Goal: Transaction & Acquisition: Book appointment/travel/reservation

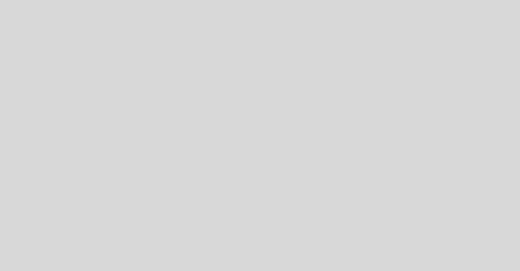
select select "es"
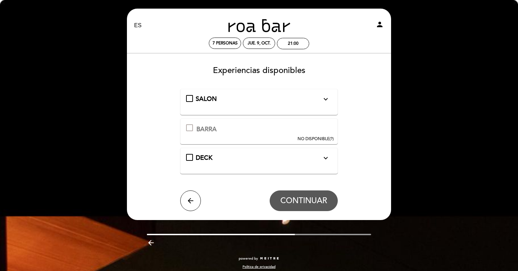
click at [224, 105] on div "SALON expand_more" at bounding box center [259, 102] width 146 height 14
click at [204, 100] on span "SALON" at bounding box center [206, 99] width 21 height 8
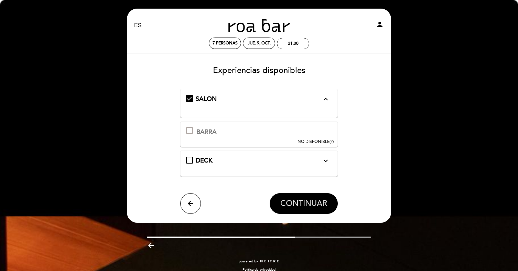
click at [295, 207] on span "CONTINUAR" at bounding box center [303, 203] width 47 height 10
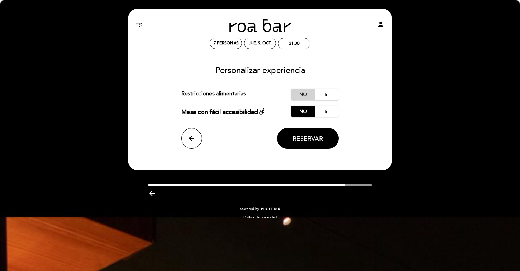
click at [294, 93] on label "No" at bounding box center [303, 94] width 24 height 11
click at [318, 134] on button "Reservar" at bounding box center [308, 138] width 62 height 21
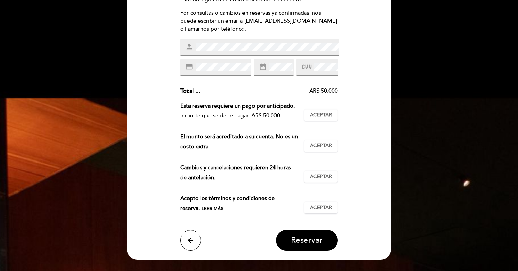
scroll to position [118, 0]
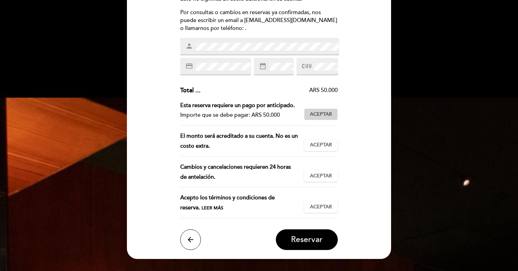
click at [322, 113] on span "Aceptar" at bounding box center [321, 114] width 22 height 7
click at [323, 143] on span "Aceptar" at bounding box center [321, 144] width 22 height 7
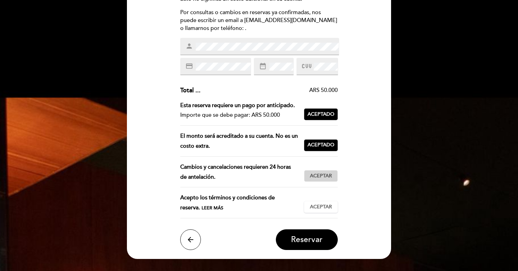
click at [322, 178] on span "Aceptar" at bounding box center [321, 175] width 22 height 7
click at [320, 209] on span "Aceptar" at bounding box center [321, 206] width 22 height 7
click at [309, 250] on header "EN ES PT [PERSON_NAME] BAR person 7 personas jue. 9, oct. 21:00 [GEOGRAPHIC_DAT…" at bounding box center [259, 74] width 264 height 368
click at [309, 237] on span "Reservar" at bounding box center [307, 239] width 32 height 10
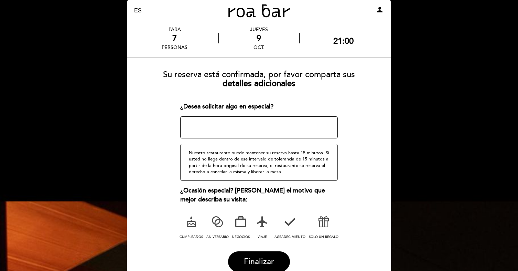
scroll to position [21, 0]
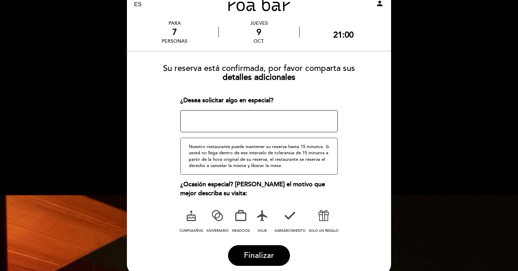
click at [277, 121] on textarea at bounding box center [259, 121] width 158 height 22
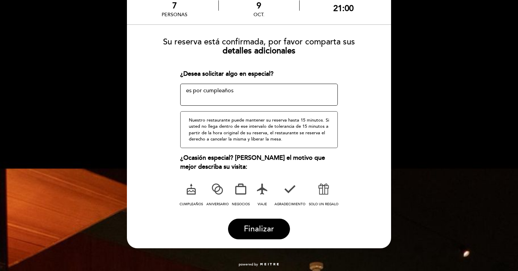
scroll to position [58, 0]
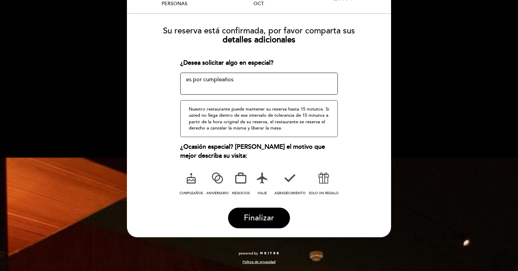
type textarea "es por cumpleaños"
click at [185, 180] on icon at bounding box center [191, 178] width 18 height 18
click at [253, 223] on button "Finalizar" at bounding box center [259, 217] width 62 height 21
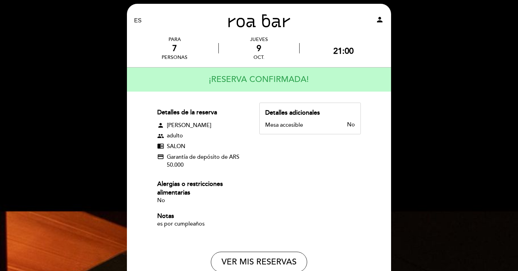
scroll to position [0, 0]
